Goal: Share content: Share content

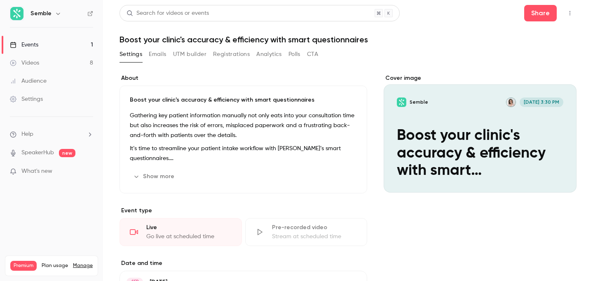
click at [34, 47] on div "Events" at bounding box center [24, 45] width 28 height 8
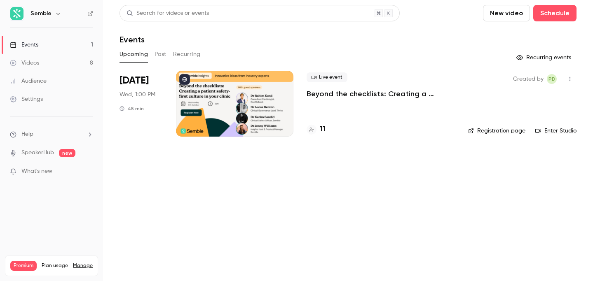
click at [396, 94] on p "Beyond the checklists: Creating a patient safety-first culture in your clinic" at bounding box center [381, 94] width 148 height 10
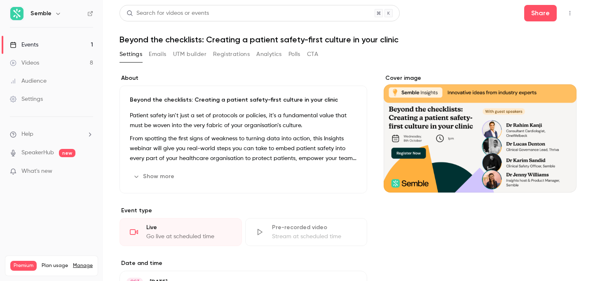
scroll to position [4, 0]
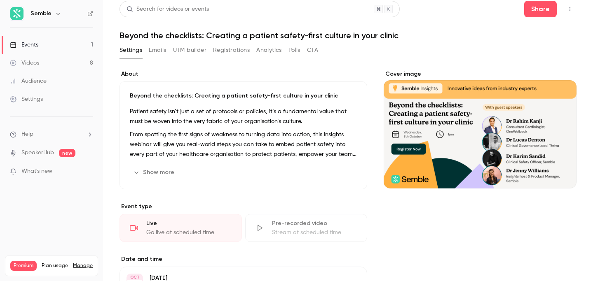
click at [346, 174] on button "Edit" at bounding box center [342, 172] width 30 height 13
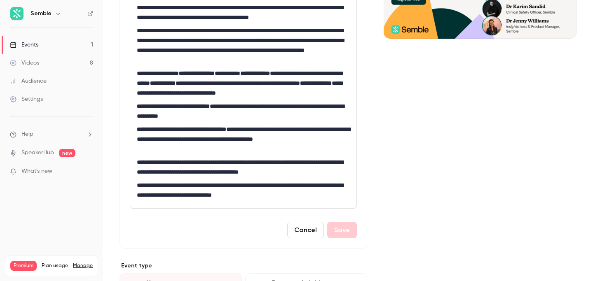
scroll to position [152, 0]
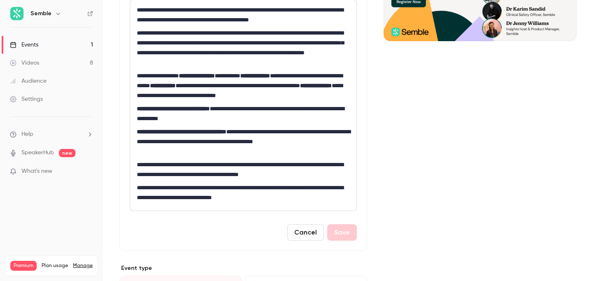
click at [299, 237] on button "Cancel" at bounding box center [305, 233] width 37 height 16
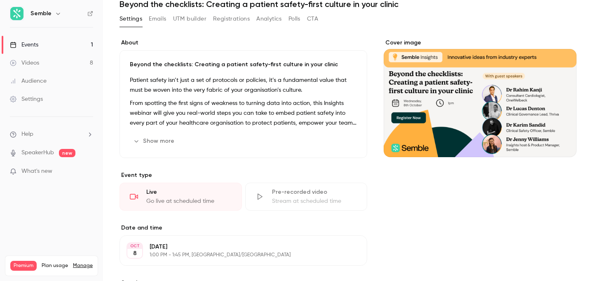
scroll to position [0, 0]
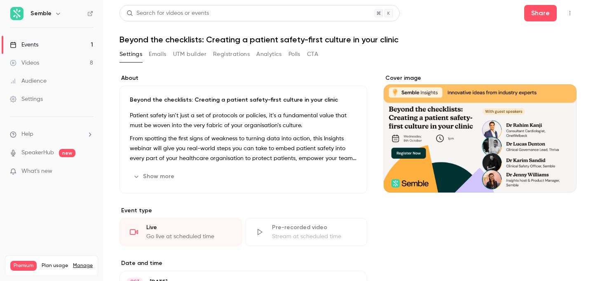
click at [43, 42] on link "Events 1" at bounding box center [51, 45] width 103 height 18
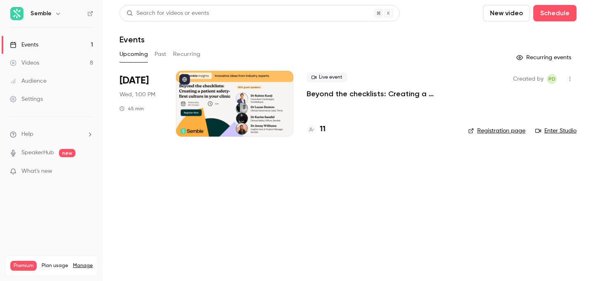
click at [33, 61] on div "Videos" at bounding box center [24, 63] width 29 height 8
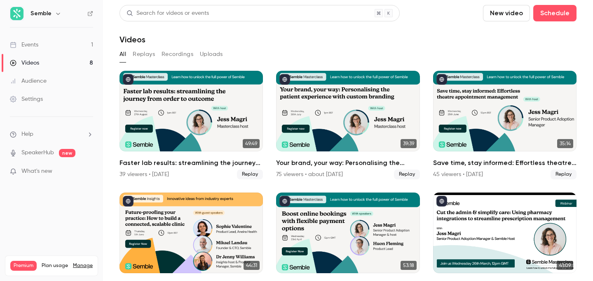
click at [42, 44] on link "Events 1" at bounding box center [51, 45] width 103 height 18
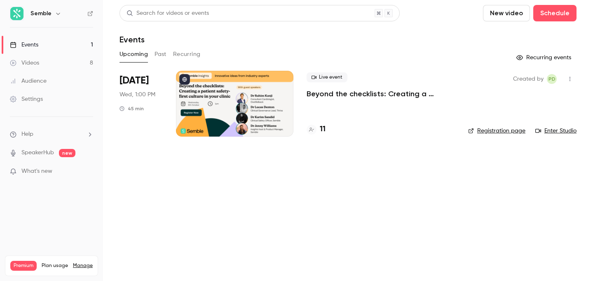
click at [393, 89] on p "Beyond the checklists: Creating a patient safety-first culture in your clinic" at bounding box center [381, 94] width 148 height 10
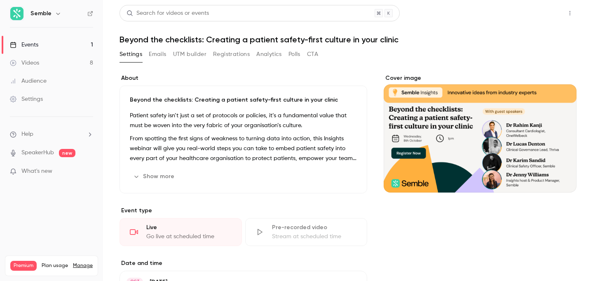
click at [540, 19] on button "Share" at bounding box center [540, 13] width 33 height 16
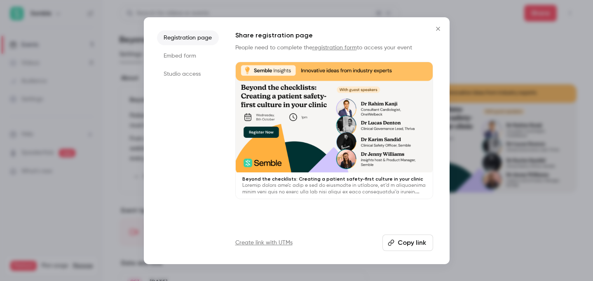
click at [409, 259] on div "Registration page Embed form Studio access Share registration page People need …" at bounding box center [297, 140] width 306 height 247
click at [409, 238] on button "Copy link" at bounding box center [407, 243] width 51 height 16
click at [436, 29] on icon "Close" at bounding box center [438, 29] width 10 height 7
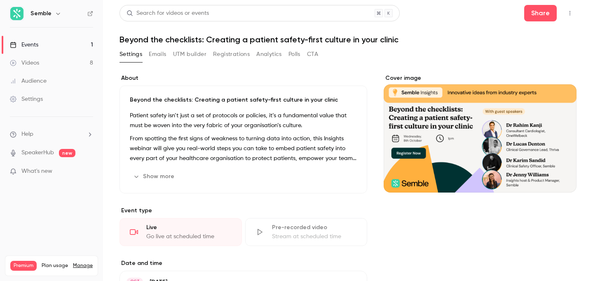
click at [241, 54] on button "Registrations" at bounding box center [231, 54] width 37 height 13
